Goal: Manage account settings

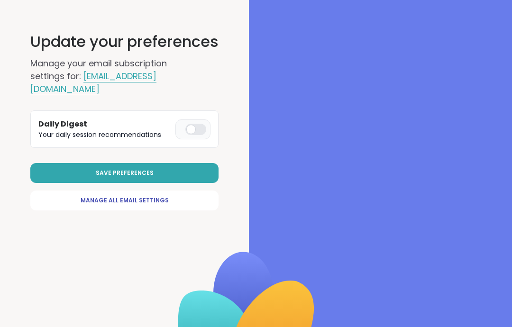
click at [192, 124] on div at bounding box center [195, 129] width 21 height 11
click at [65, 163] on button "Save Preferences" at bounding box center [124, 173] width 188 height 20
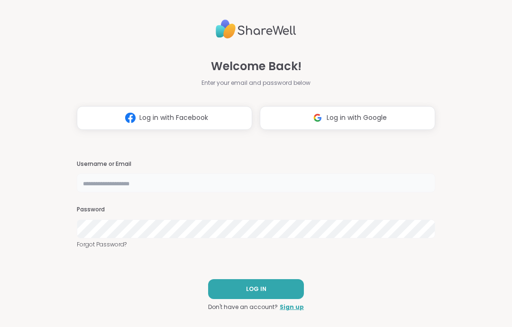
click at [96, 175] on input "text" at bounding box center [256, 183] width 359 height 19
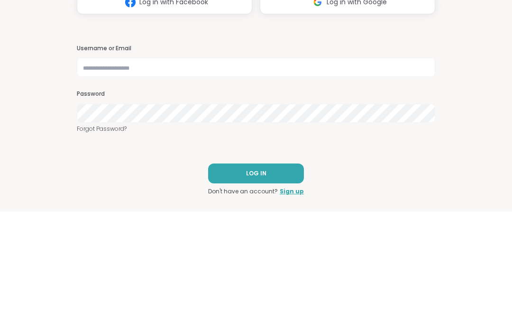
click at [290, 106] on button "Log in with Google" at bounding box center [347, 118] width 175 height 24
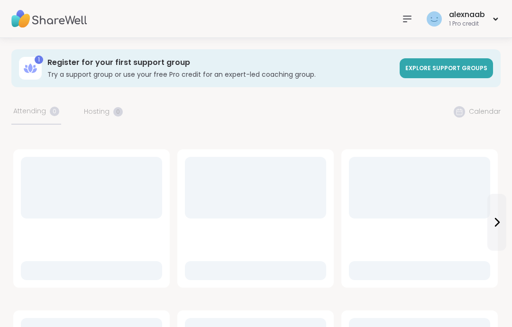
click at [492, 25] on div "alexnaab 1 Pro credit" at bounding box center [462, 19] width 76 height 22
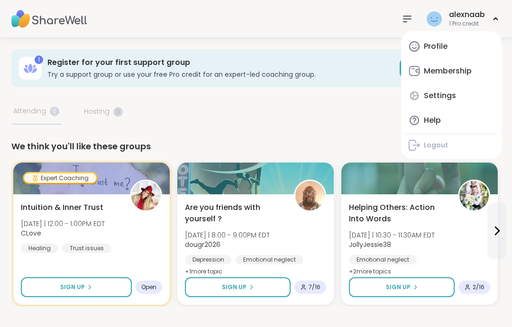
click at [453, 46] on link "Profile" at bounding box center [451, 46] width 93 height 23
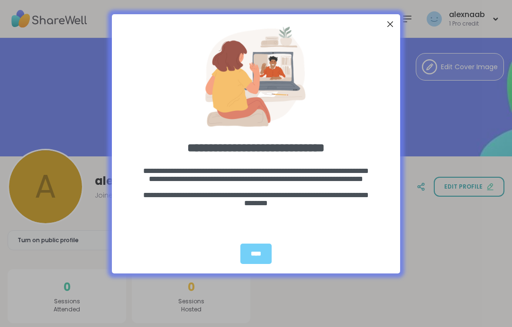
click at [464, 110] on div "**********" at bounding box center [256, 163] width 512 height 327
click at [394, 27] on div "Close Step" at bounding box center [390, 24] width 12 height 12
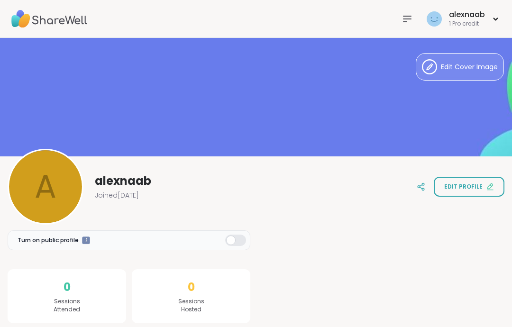
click at [409, 22] on icon at bounding box center [407, 18] width 11 height 11
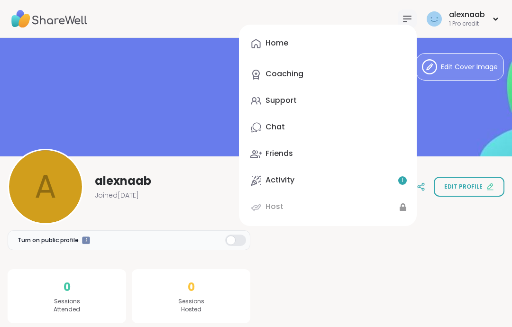
click at [396, 176] on link "Activity 1" at bounding box center [328, 180] width 163 height 23
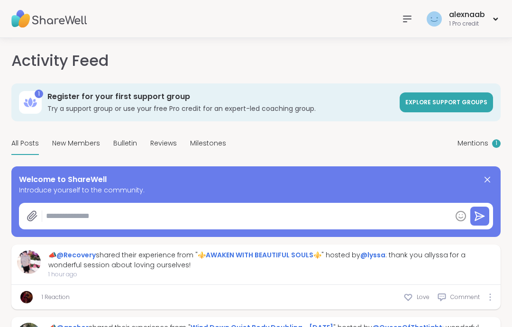
type textarea "*"
